Goal: Information Seeking & Learning: Learn about a topic

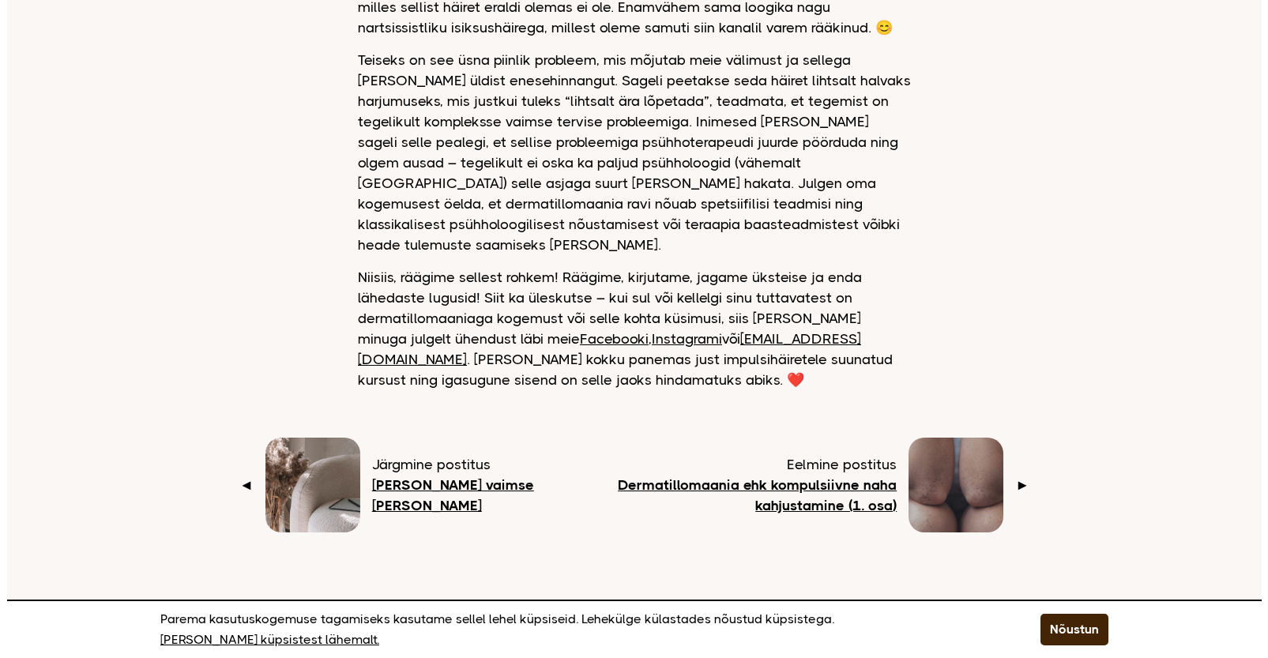
scroll to position [1975, 0]
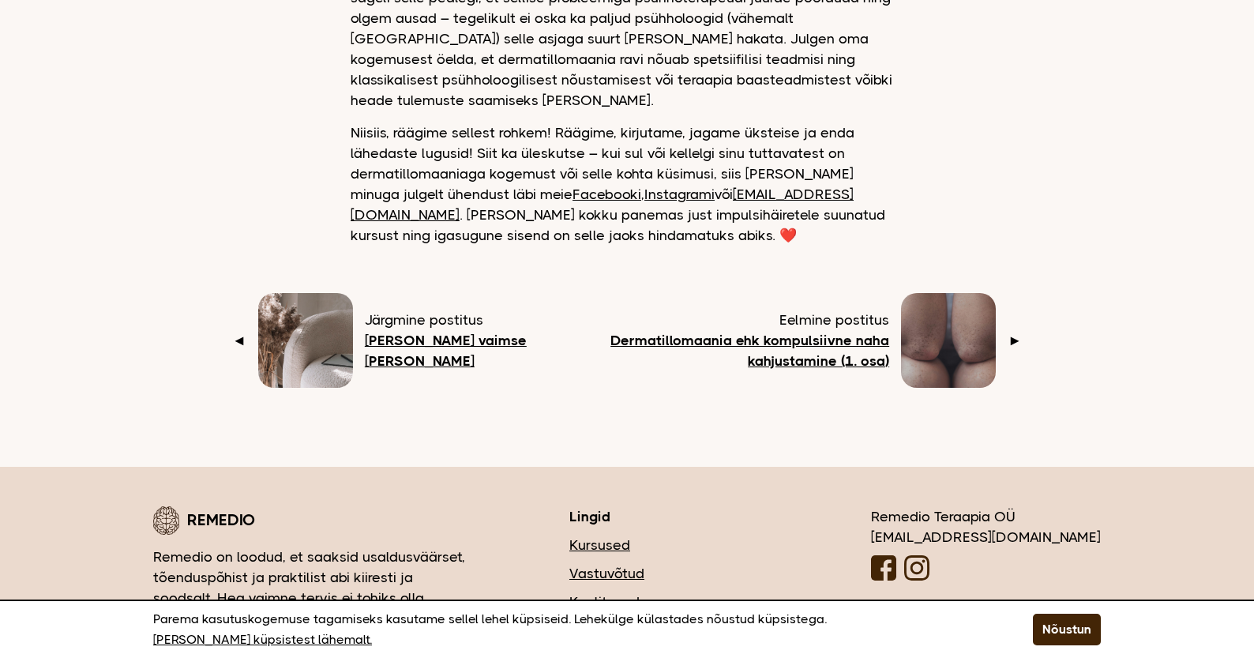
click at [784, 333] on b "Dermatillomaania ehk kompulsiivne naha kahjustamine (1. osa)" at bounding box center [750, 351] width 279 height 36
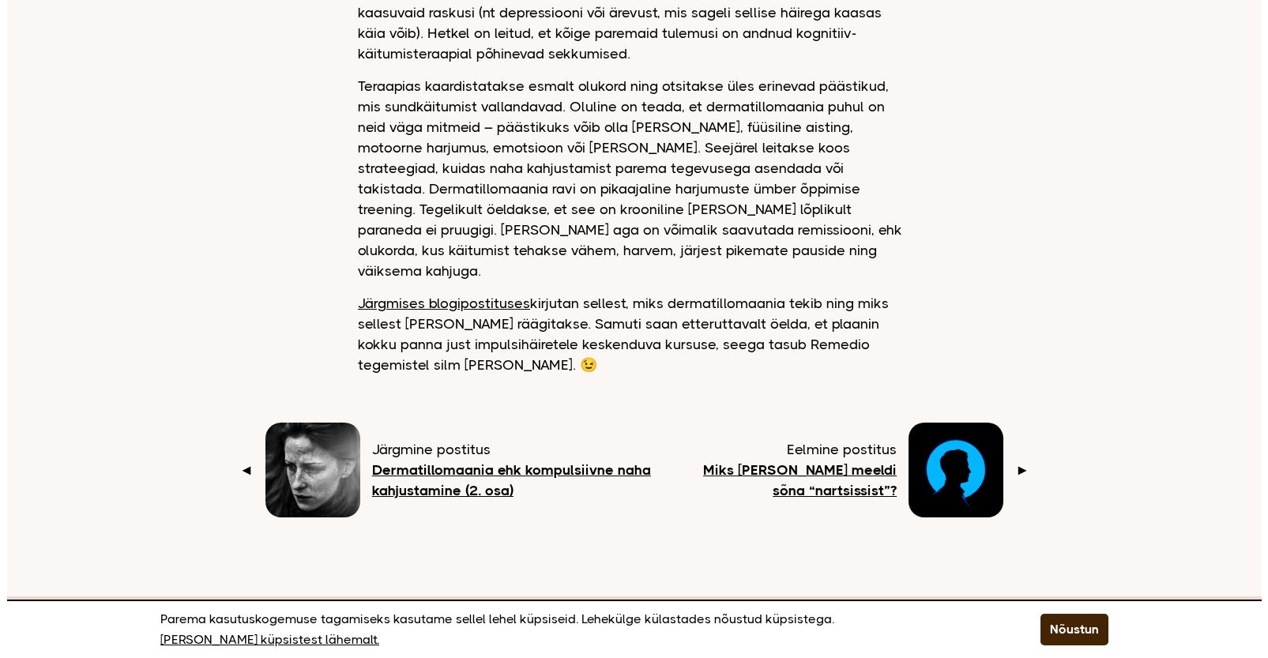
scroll to position [2054, 0]
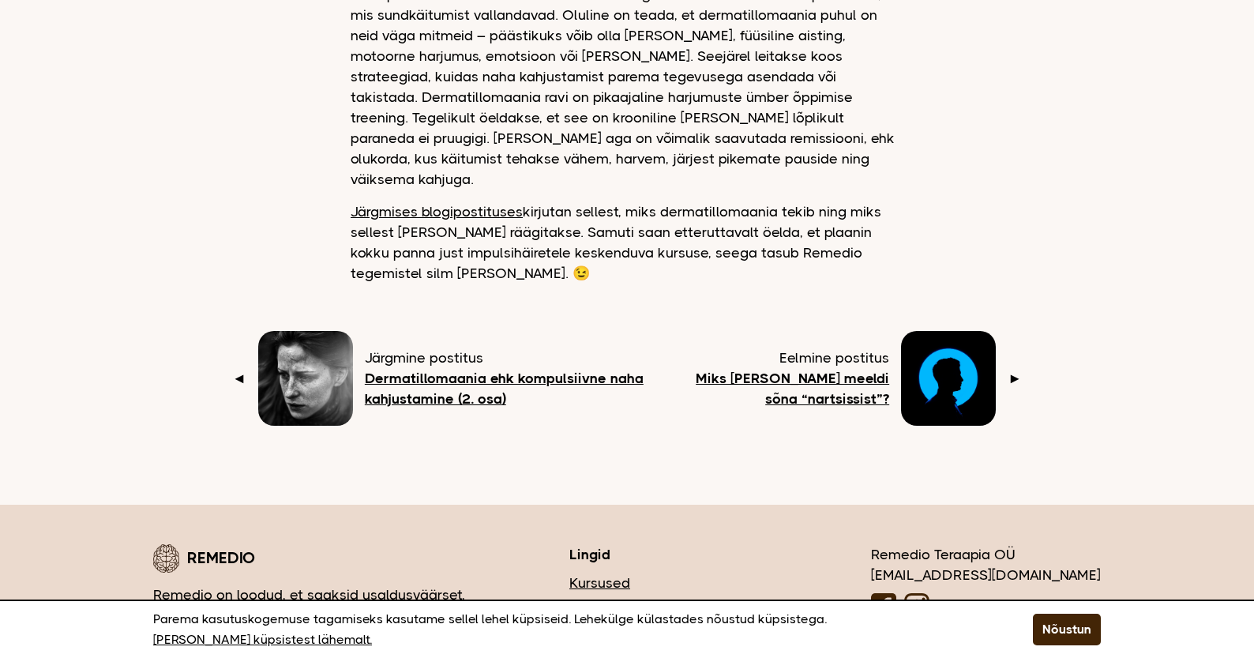
click at [552, 370] on b "Dermatillomaania ehk kompulsiivne naha kahjustamine (2. osa)" at bounding box center [504, 388] width 279 height 36
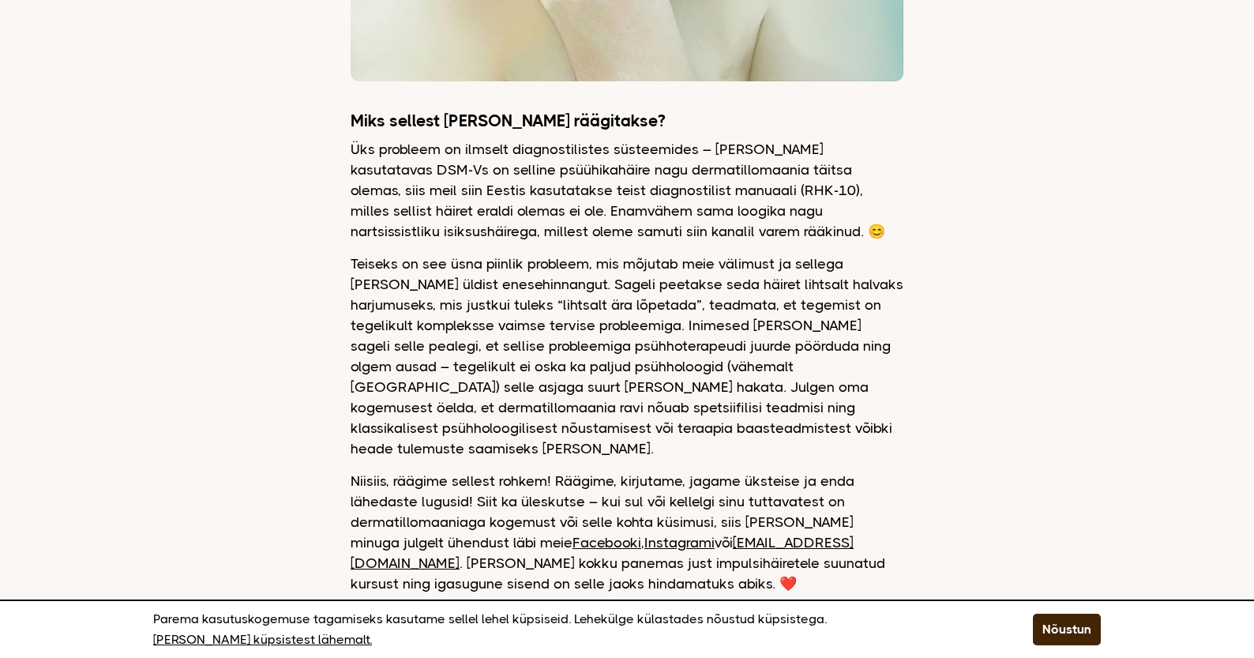
scroll to position [1817, 0]
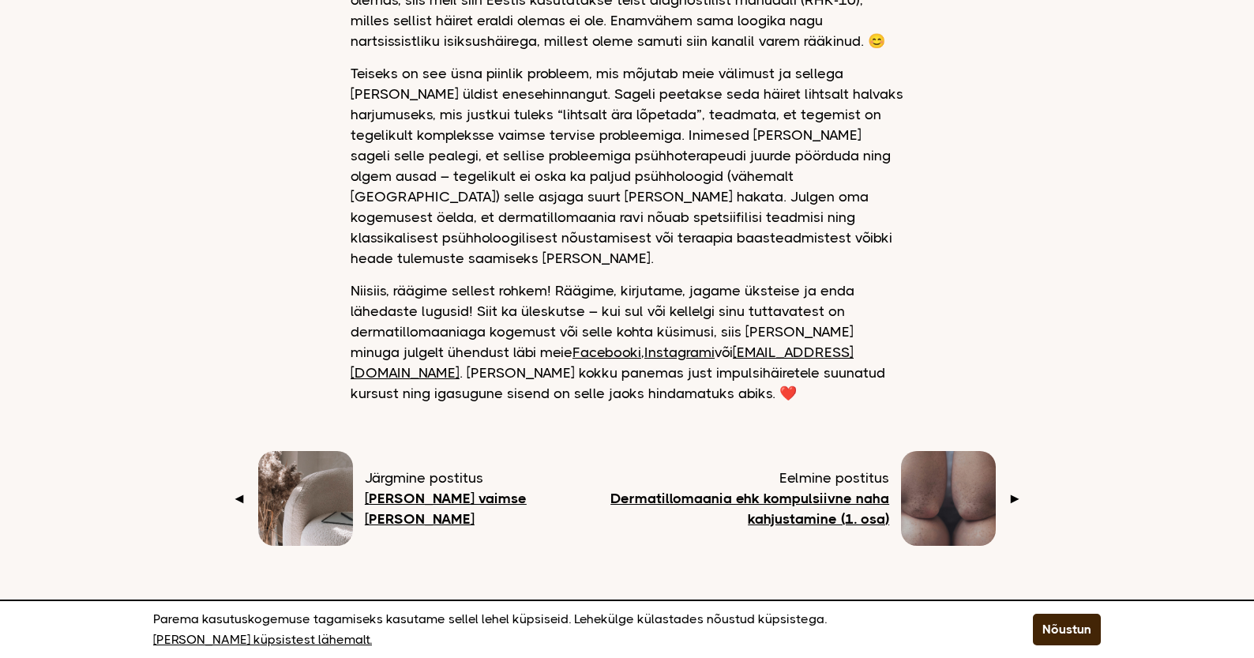
click at [1013, 488] on span "►" at bounding box center [1015, 498] width 14 height 21
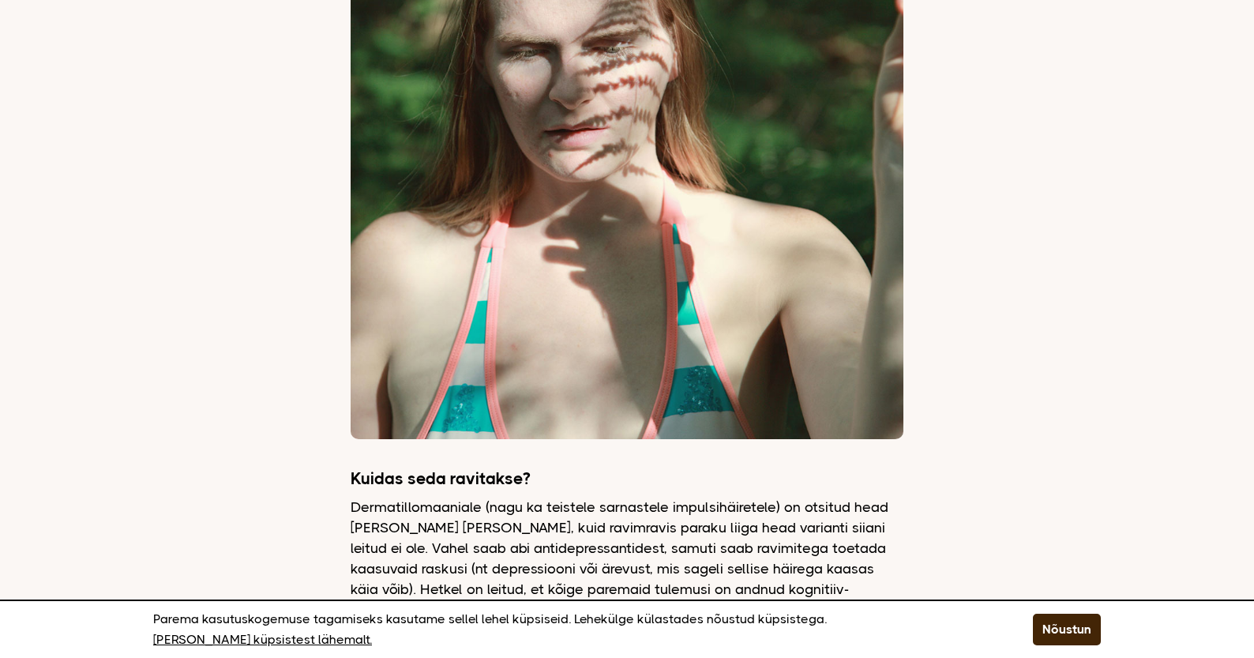
scroll to position [1422, 0]
